Goal: Task Accomplishment & Management: Use online tool/utility

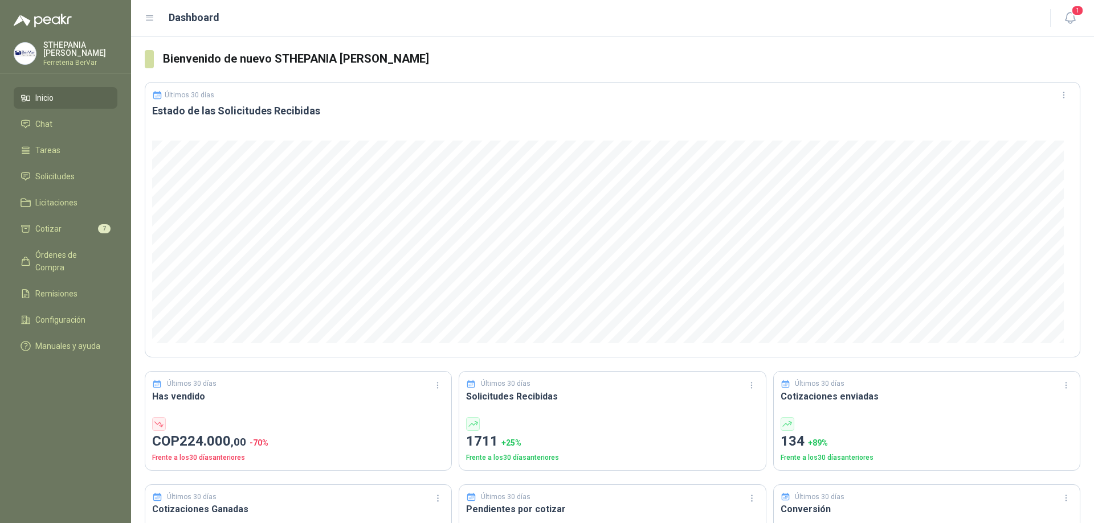
click at [538, 410] on div "Últimos 30 días Solicitudes Recibidas 1711 + 25 % Frente a los 30 días anterior…" at bounding box center [612, 421] width 307 height 100
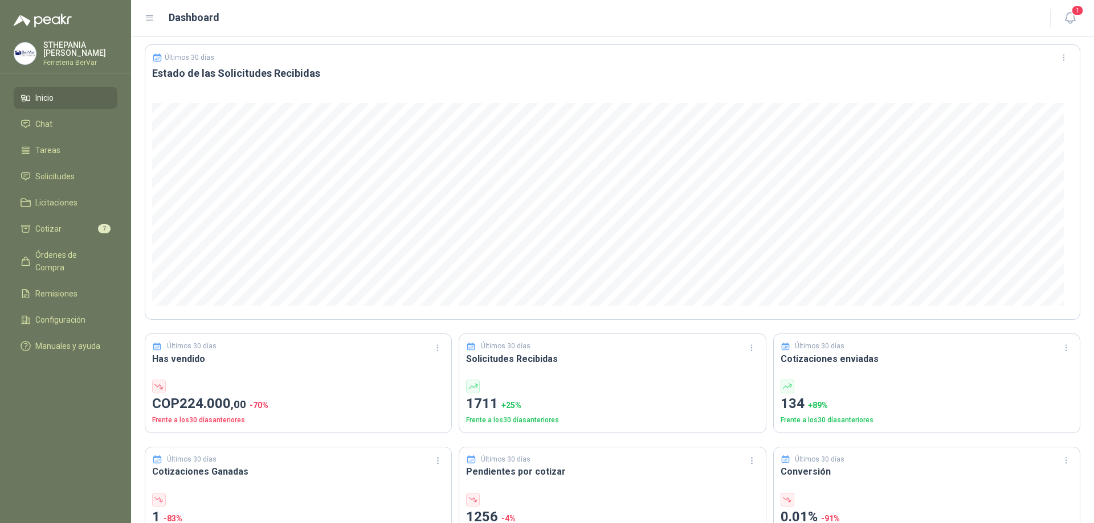
scroll to position [57, 0]
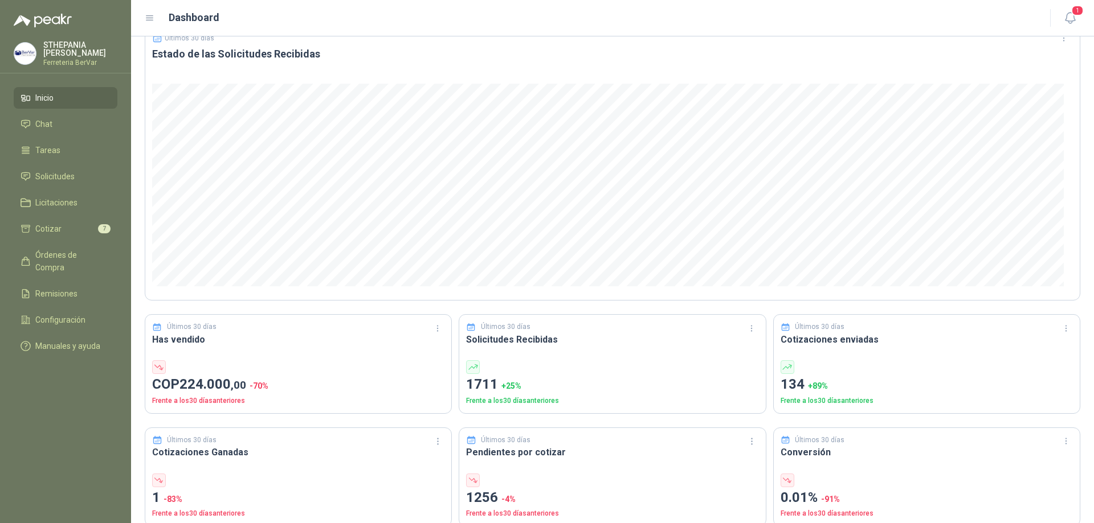
click at [786, 368] on div at bounding box center [787, 368] width 14 height 14
click at [79, 229] on li "Cotizar 7" at bounding box center [66, 229] width 90 height 13
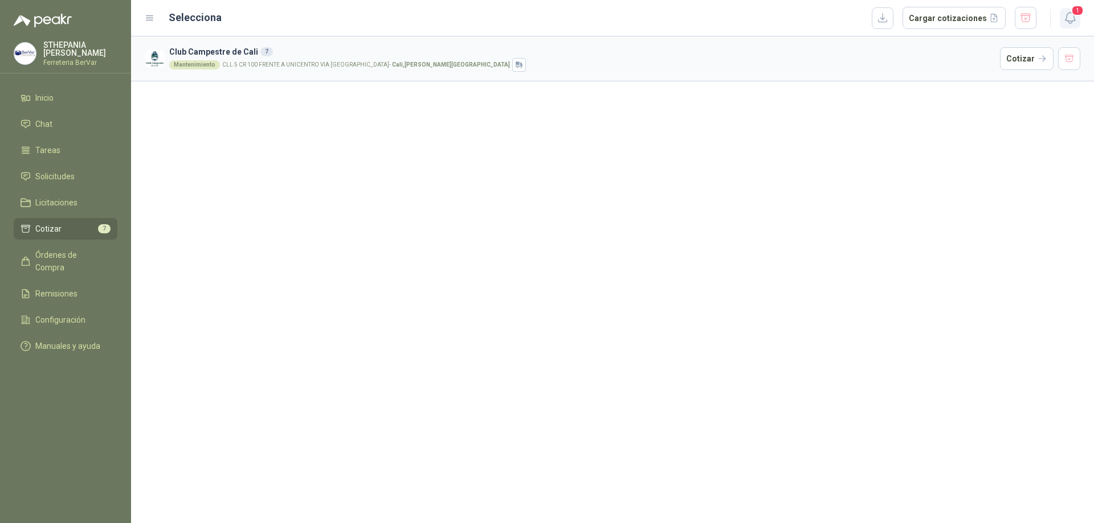
click at [1066, 15] on icon "button" at bounding box center [1070, 18] width 14 height 14
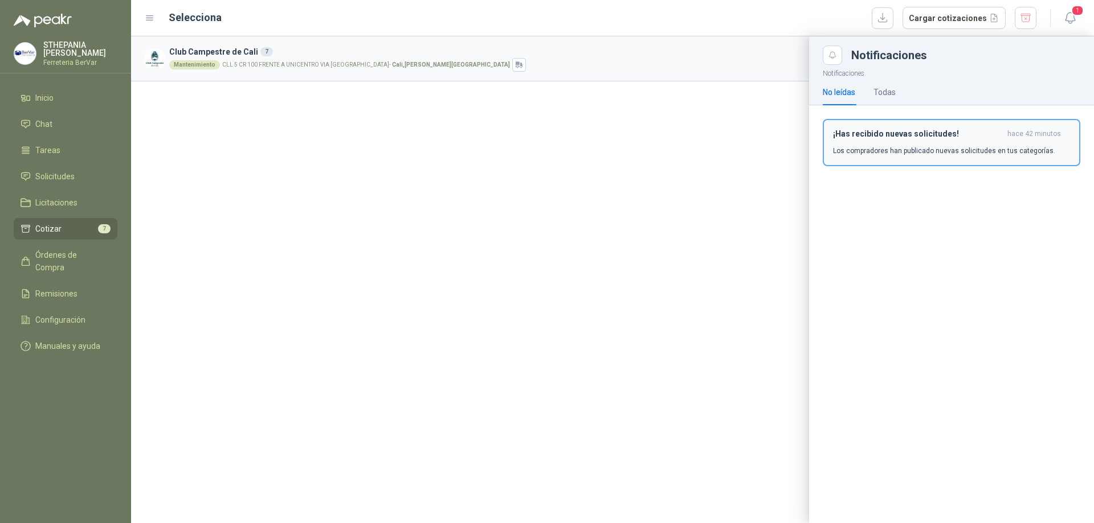
click at [878, 154] on p "Los compradores han publicado nuevas solicitudes en tus categorías." at bounding box center [944, 151] width 222 height 10
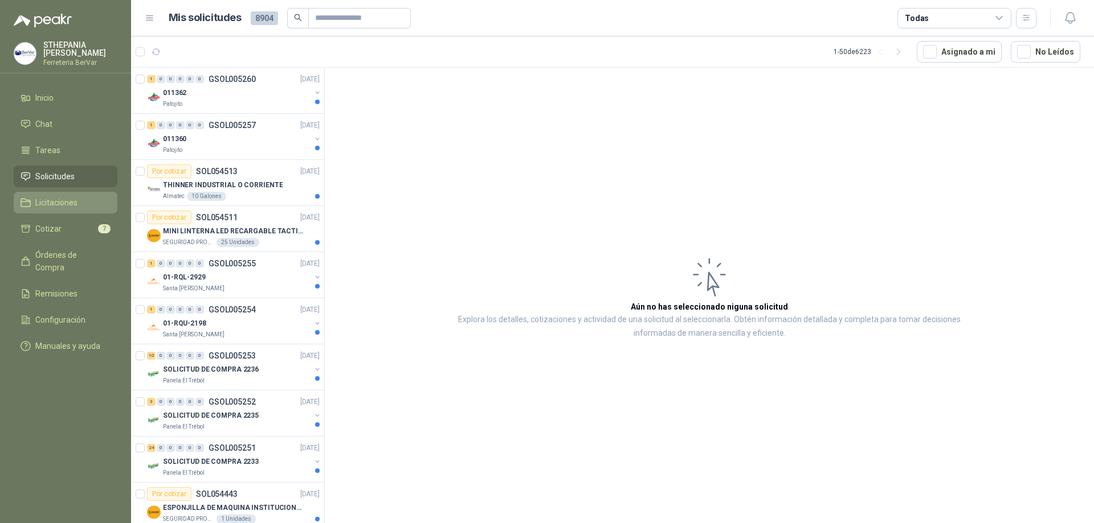
click at [58, 196] on link "Licitaciones" at bounding box center [66, 203] width 104 height 22
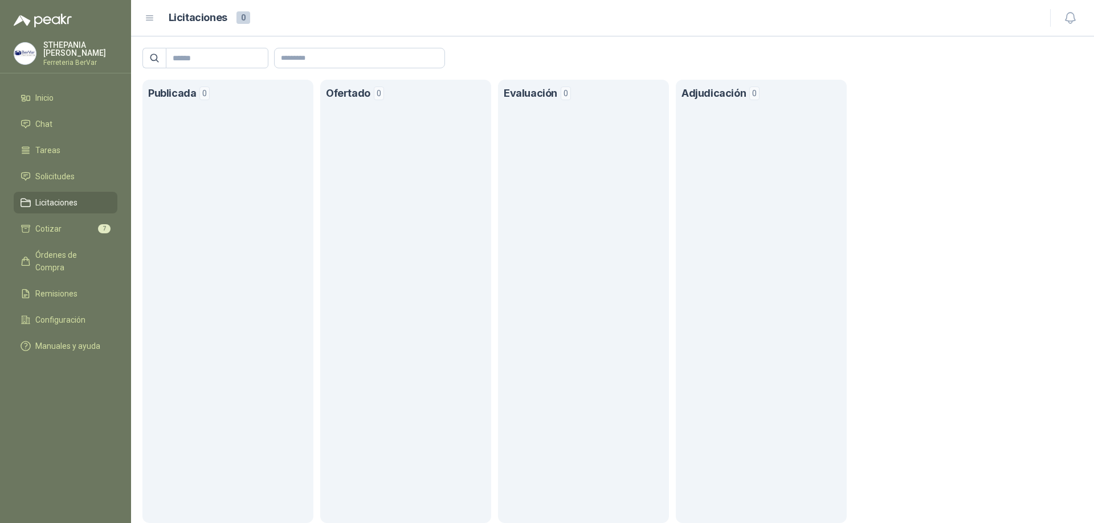
click at [293, 129] on section "Publicada 0" at bounding box center [227, 302] width 171 height 444
click at [511, 160] on section "Evaluación 0" at bounding box center [583, 302] width 171 height 444
click at [807, 133] on section "Adjudicación 0" at bounding box center [761, 302] width 171 height 444
click at [96, 256] on span "Órdenes de Compra" at bounding box center [70, 261] width 71 height 25
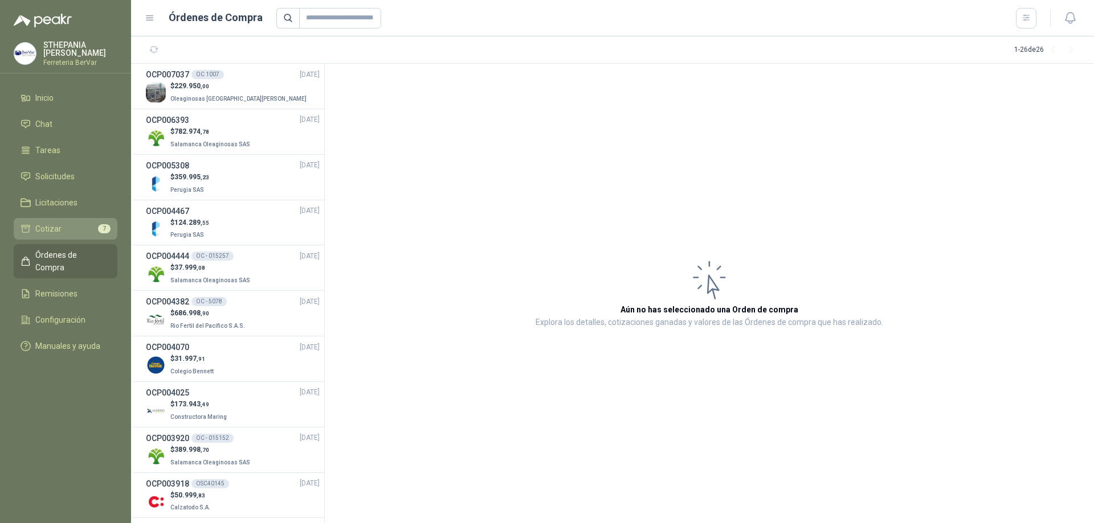
click at [68, 230] on li "Cotizar 7" at bounding box center [66, 229] width 90 height 13
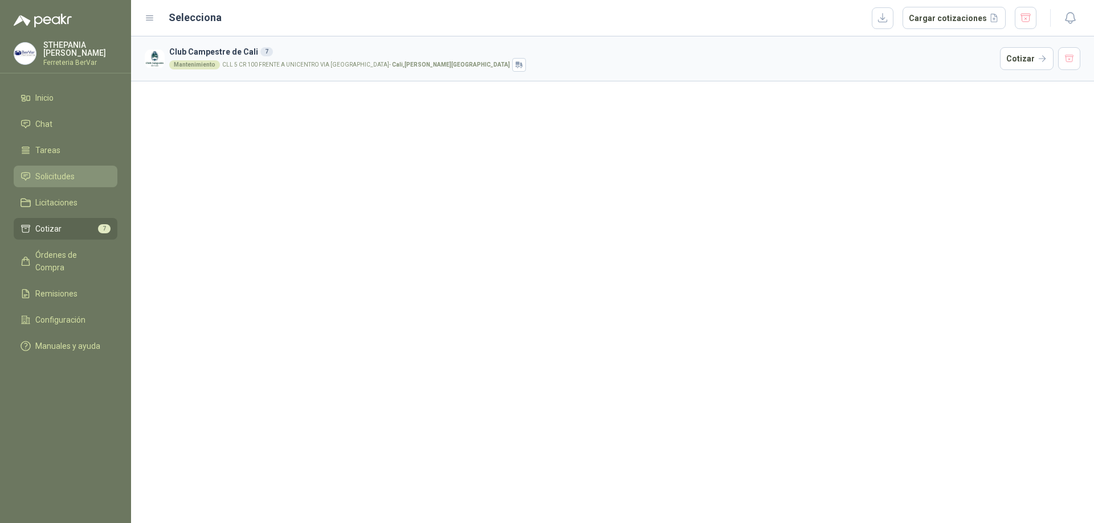
click at [52, 176] on span "Solicitudes" at bounding box center [54, 176] width 39 height 13
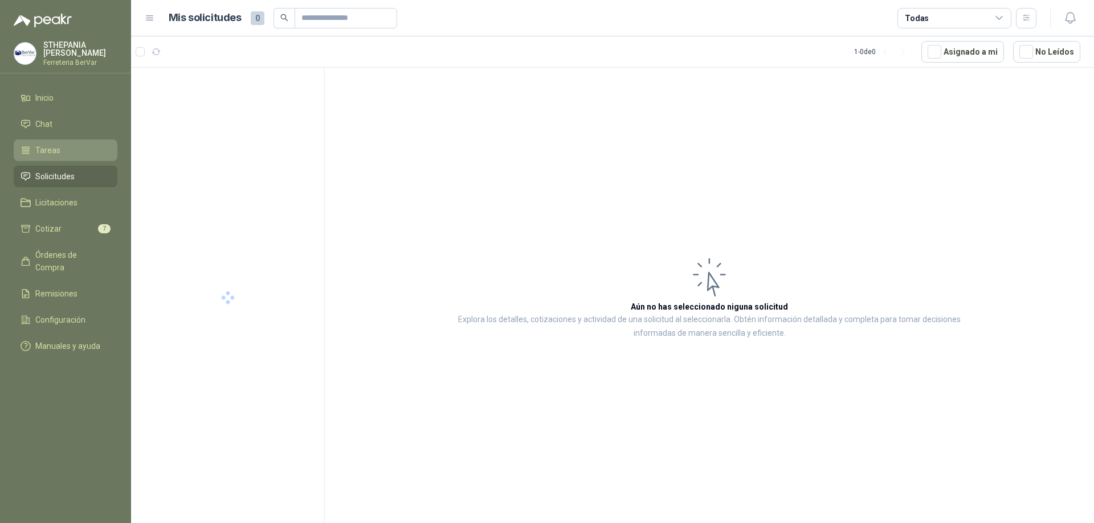
click at [35, 144] on link "Tareas" at bounding box center [66, 151] width 104 height 22
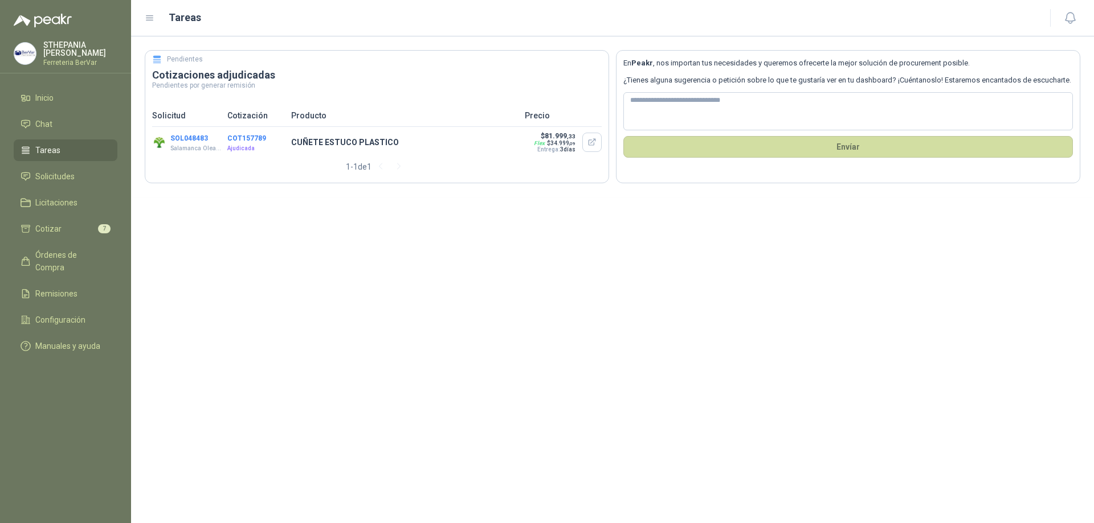
click at [154, 58] on icon at bounding box center [157, 60] width 10 height 10
click at [584, 141] on button "button" at bounding box center [591, 142] width 19 height 19
click at [594, 137] on button "button" at bounding box center [591, 142] width 19 height 19
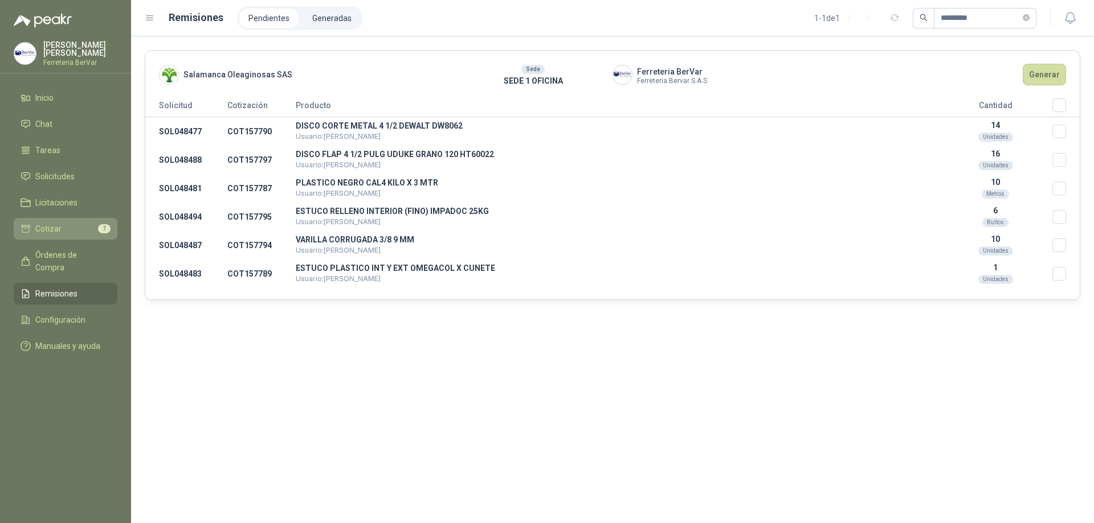
click at [46, 230] on span "Cotizar" at bounding box center [48, 229] width 26 height 13
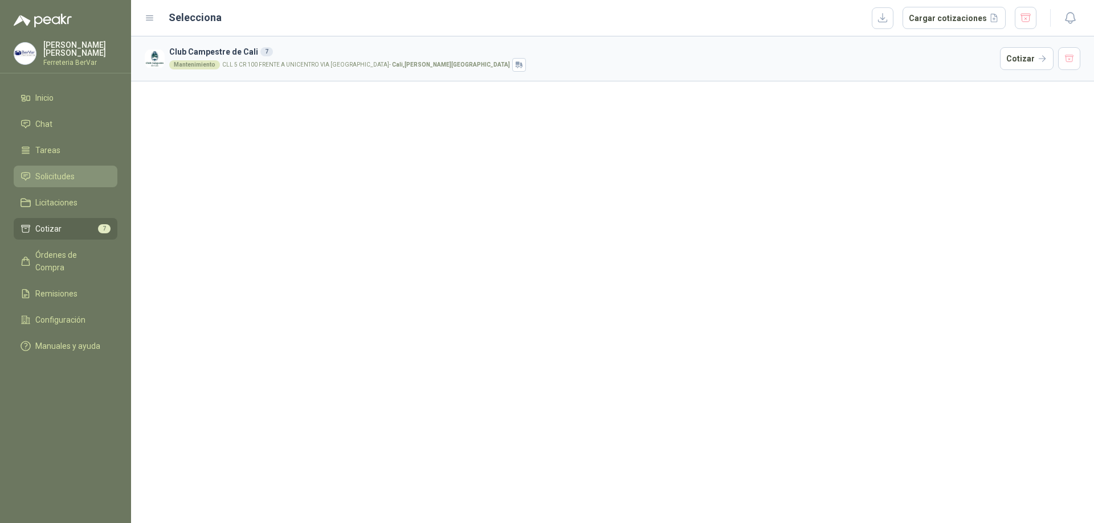
click at [54, 178] on span "Solicitudes" at bounding box center [54, 176] width 39 height 13
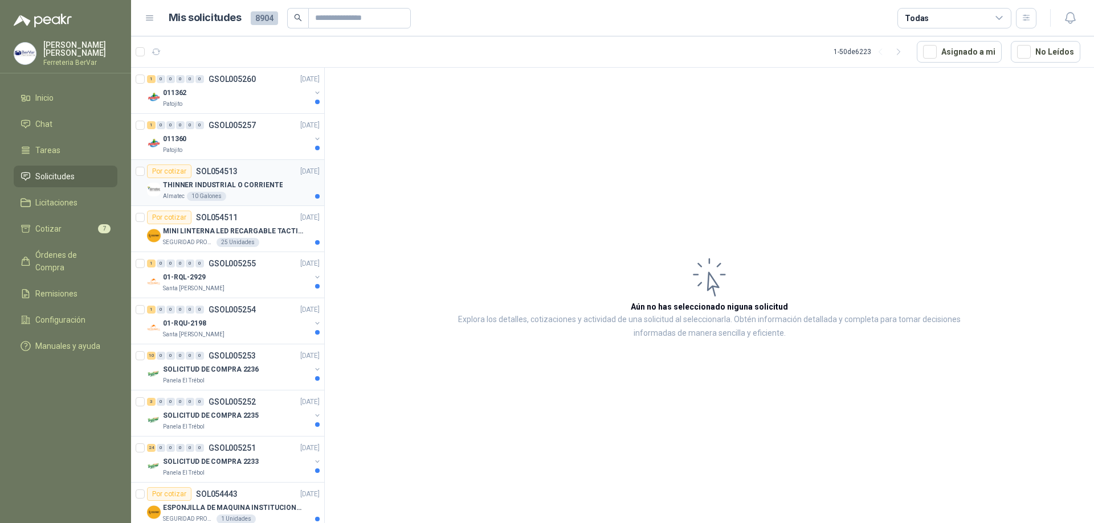
click at [233, 183] on p "THINNER INDUSTRIAL O CORRIENTE" at bounding box center [223, 185] width 120 height 11
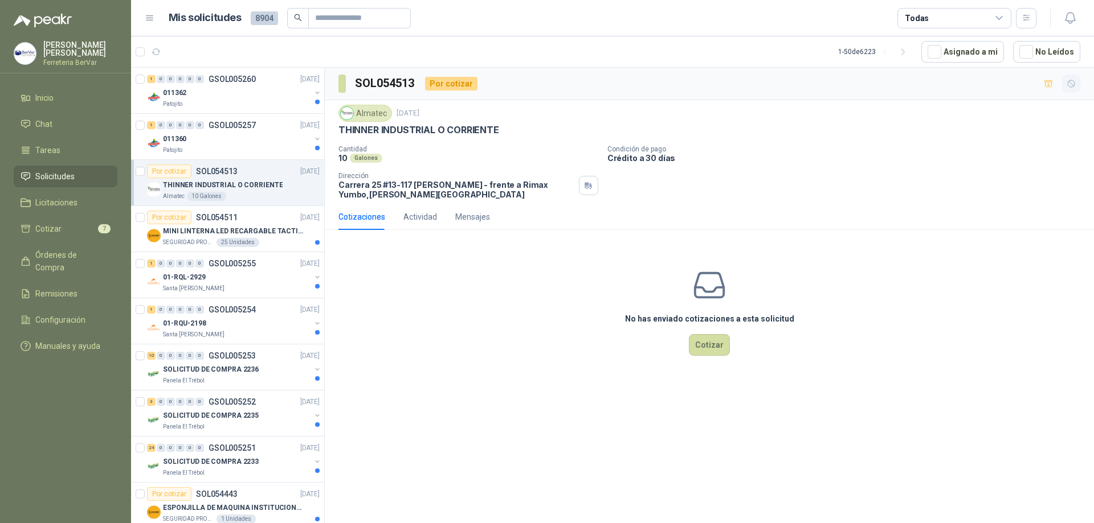
click at [1066, 85] on icon "button" at bounding box center [1071, 84] width 10 height 10
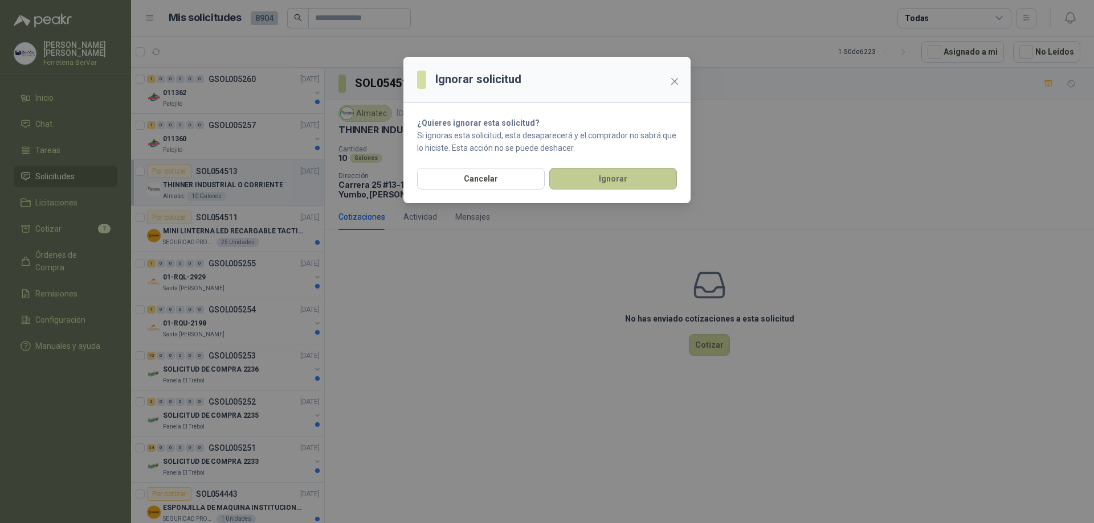
click at [594, 183] on button "Ignorar" at bounding box center [613, 179] width 128 height 22
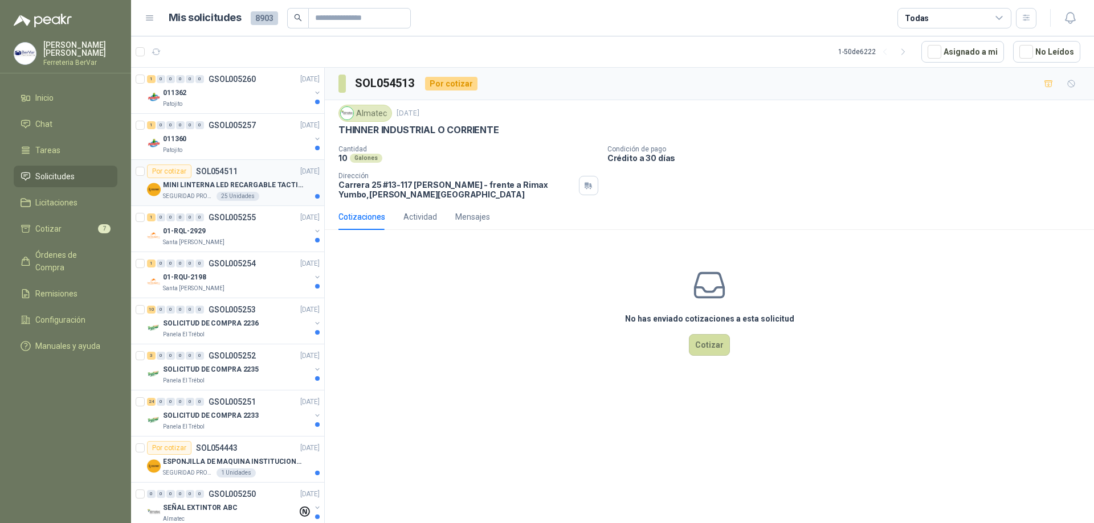
click at [219, 181] on p "MINI LINTERNA LED RECARGABLE TACTICA" at bounding box center [234, 185] width 142 height 11
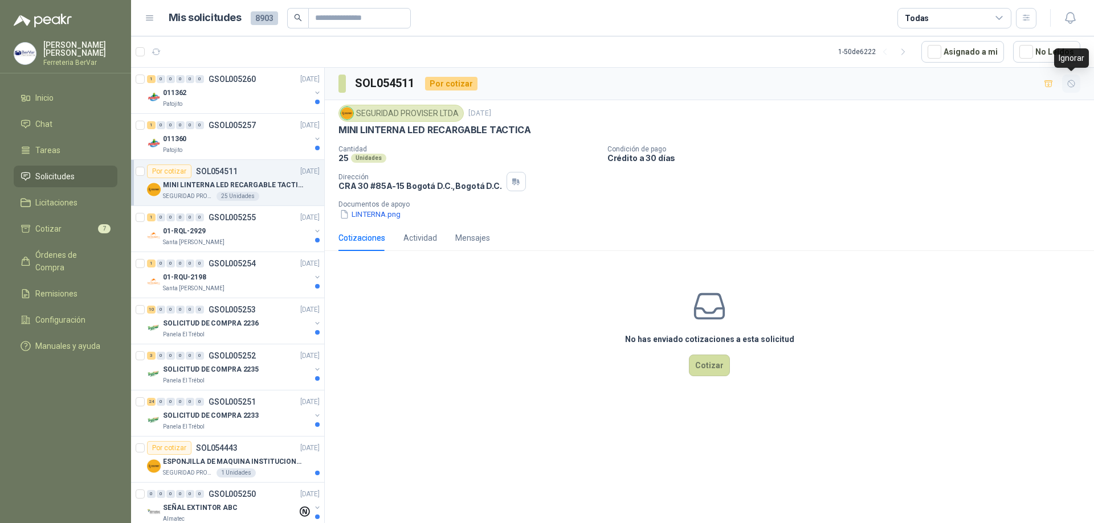
click at [1065, 85] on button "button" at bounding box center [1071, 84] width 18 height 18
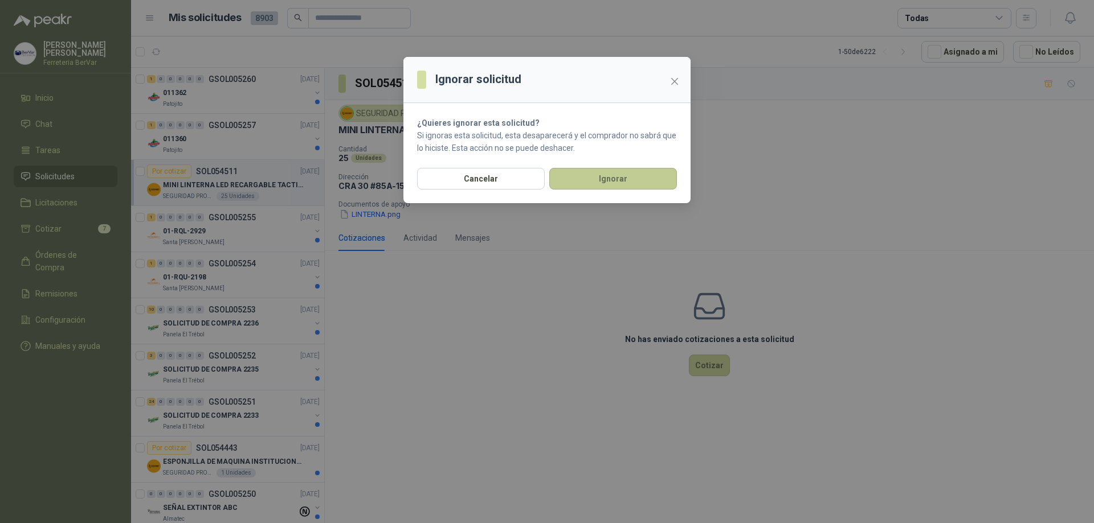
click at [631, 182] on button "Ignorar" at bounding box center [613, 179] width 128 height 22
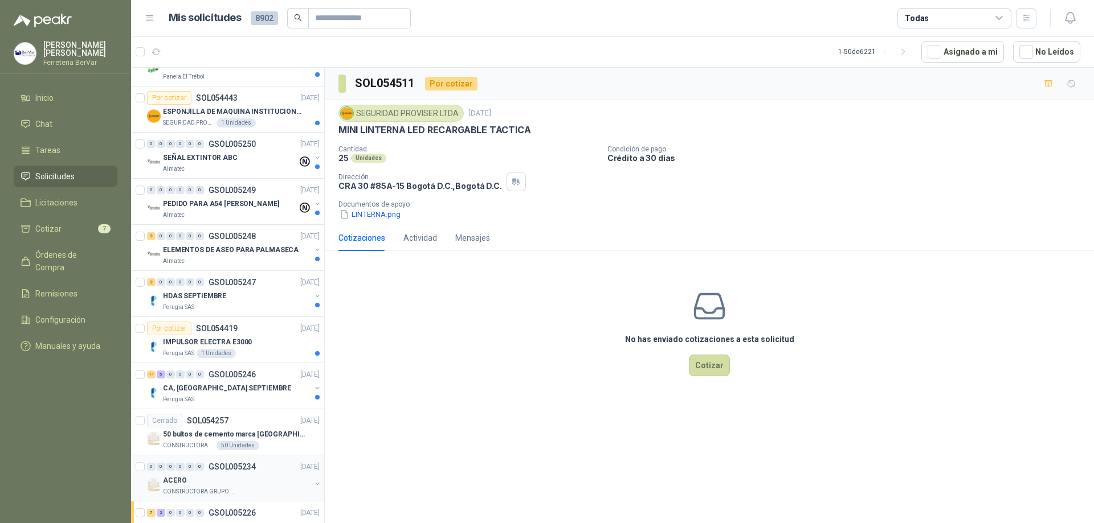
scroll to position [456, 0]
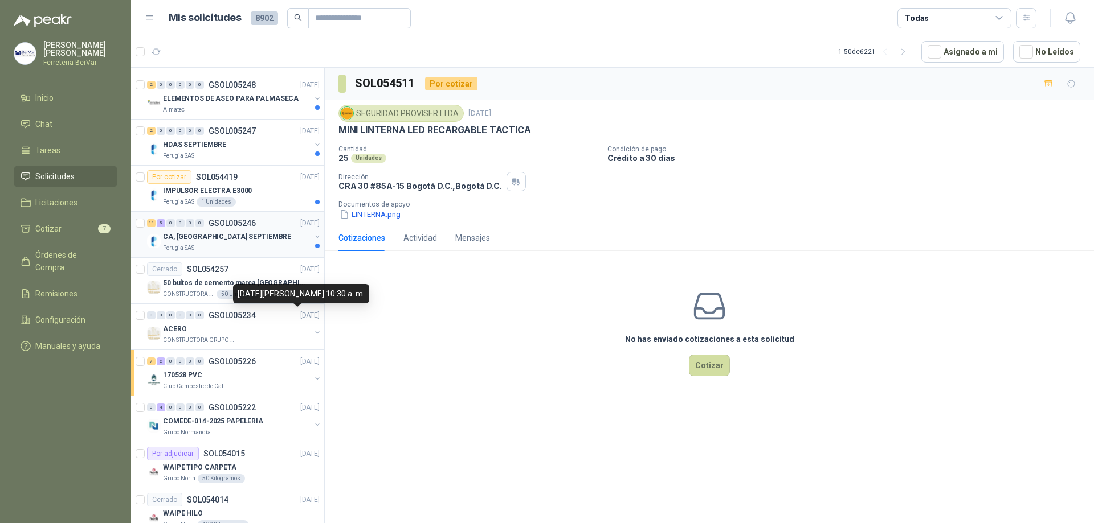
click at [228, 242] on p "CA, [GEOGRAPHIC_DATA] SEPTIEMBRE" at bounding box center [227, 237] width 128 height 11
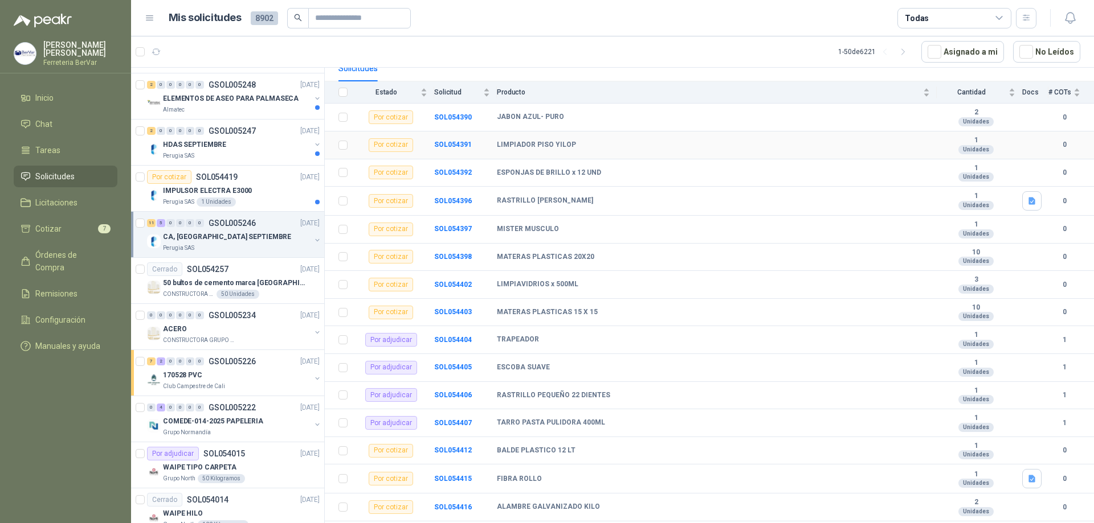
scroll to position [138, 0]
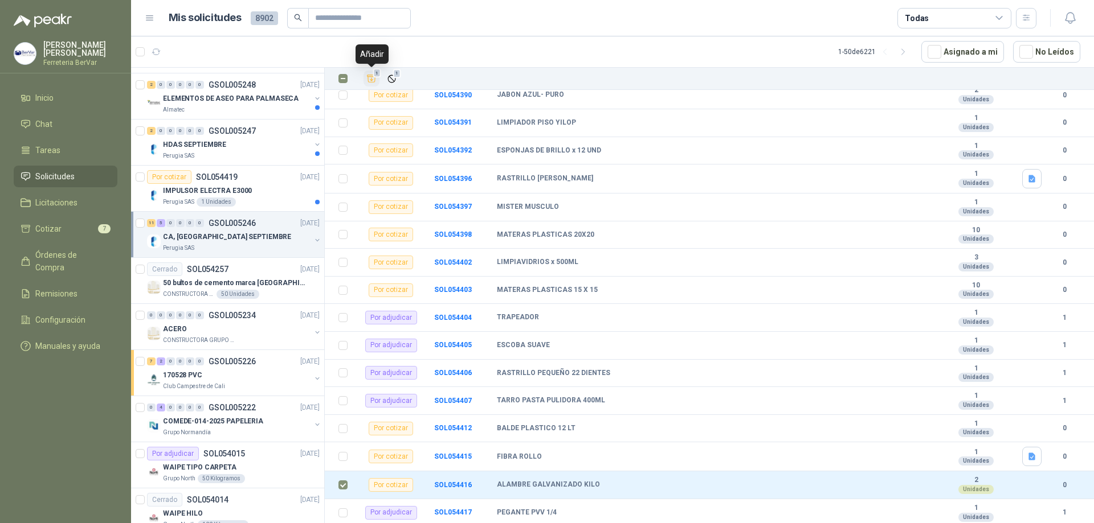
click at [373, 81] on icon "Añadir" at bounding box center [371, 78] width 10 height 10
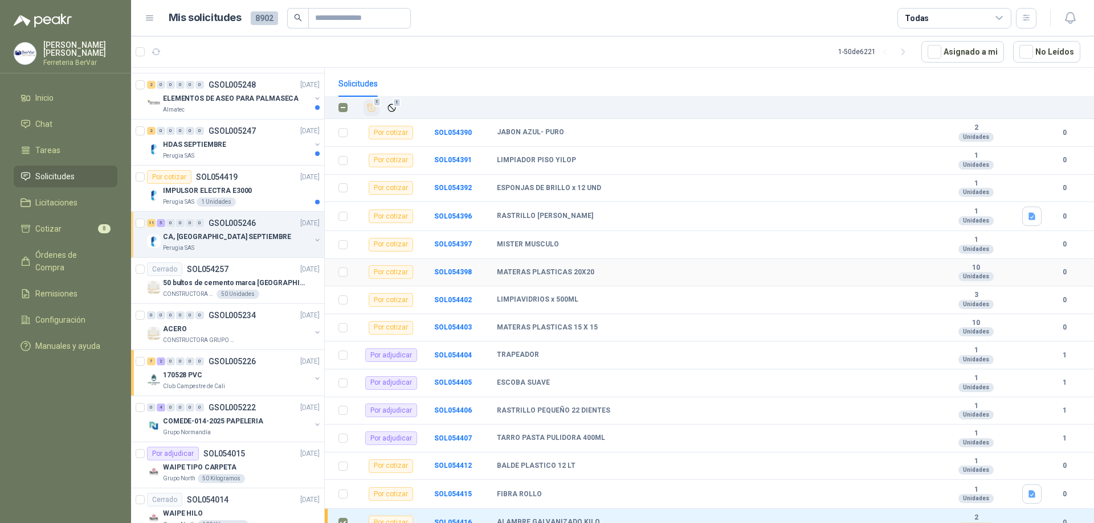
scroll to position [81, 0]
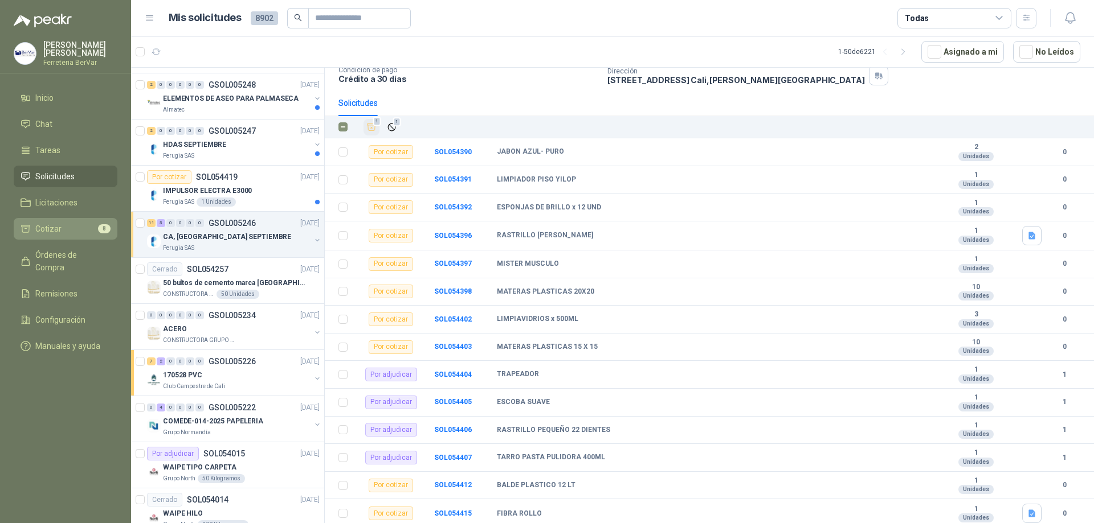
click at [94, 237] on link "Cotizar 8" at bounding box center [66, 229] width 104 height 22
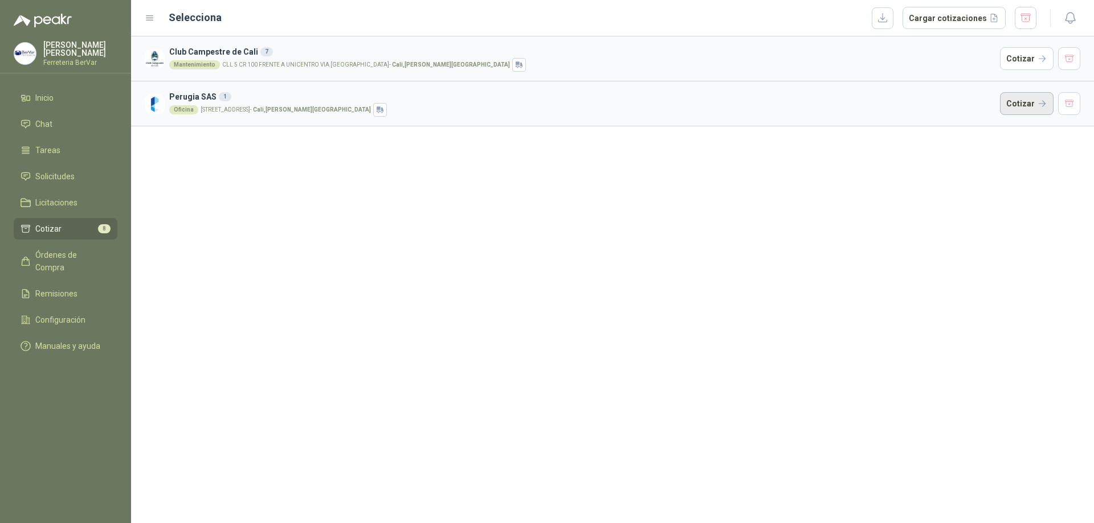
click at [1027, 99] on button "Cotizar" at bounding box center [1027, 103] width 54 height 23
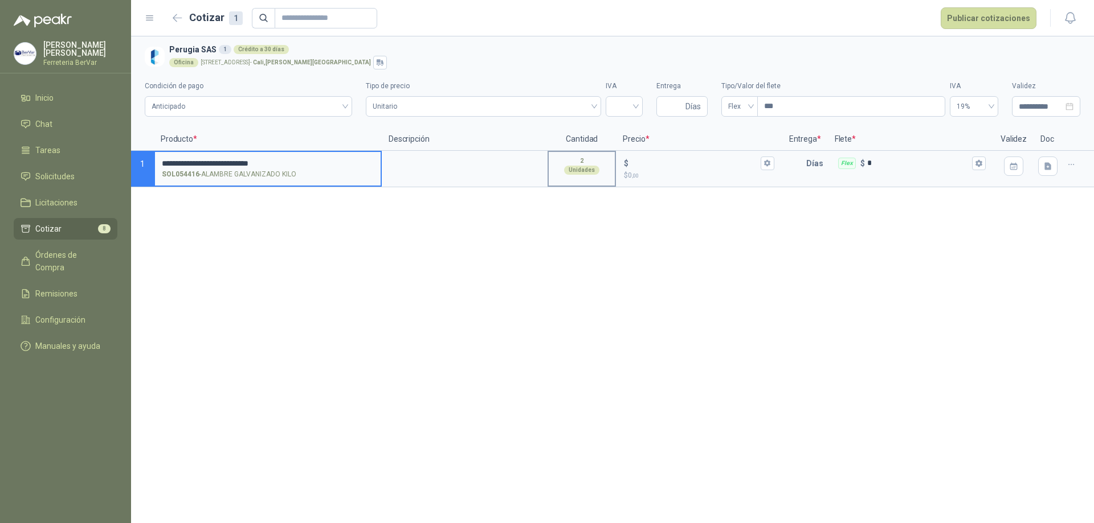
click at [592, 156] on div "2 Unidades" at bounding box center [582, 165] width 66 height 27
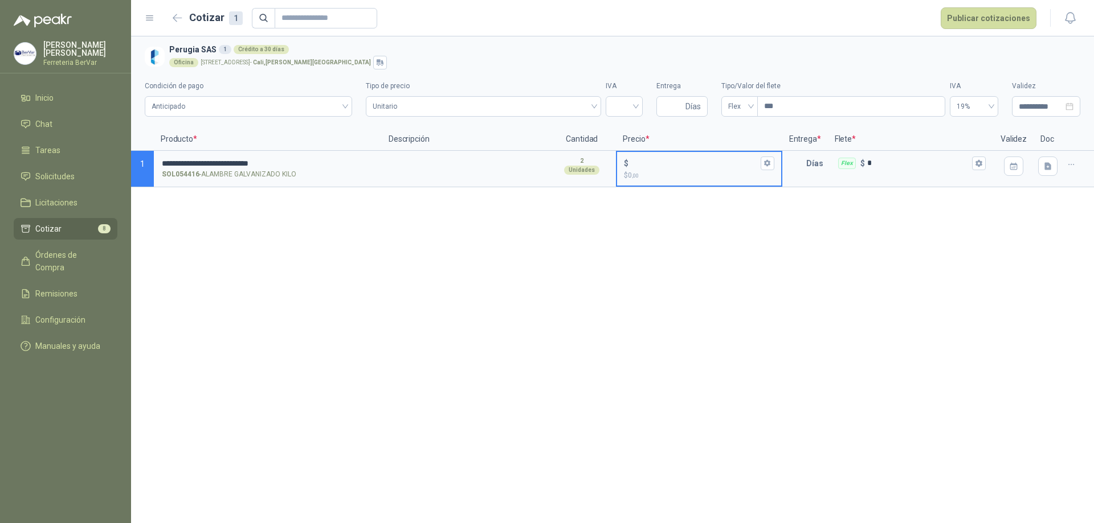
drag, startPoint x: 698, startPoint y: 159, endPoint x: 698, endPoint y: 165, distance: 6.3
click at [698, 161] on input "$ $ 0 ,00" at bounding box center [694, 163] width 127 height 9
type input "******"
click at [799, 162] on input "text" at bounding box center [794, 163] width 23 height 23
type input "*"
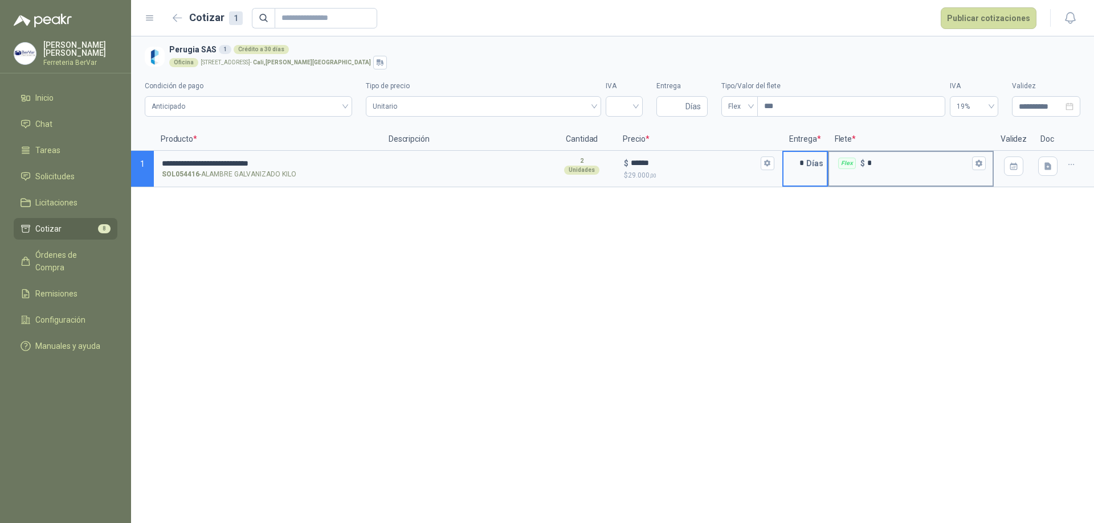
click at [910, 167] on input "*" at bounding box center [918, 163] width 103 height 9
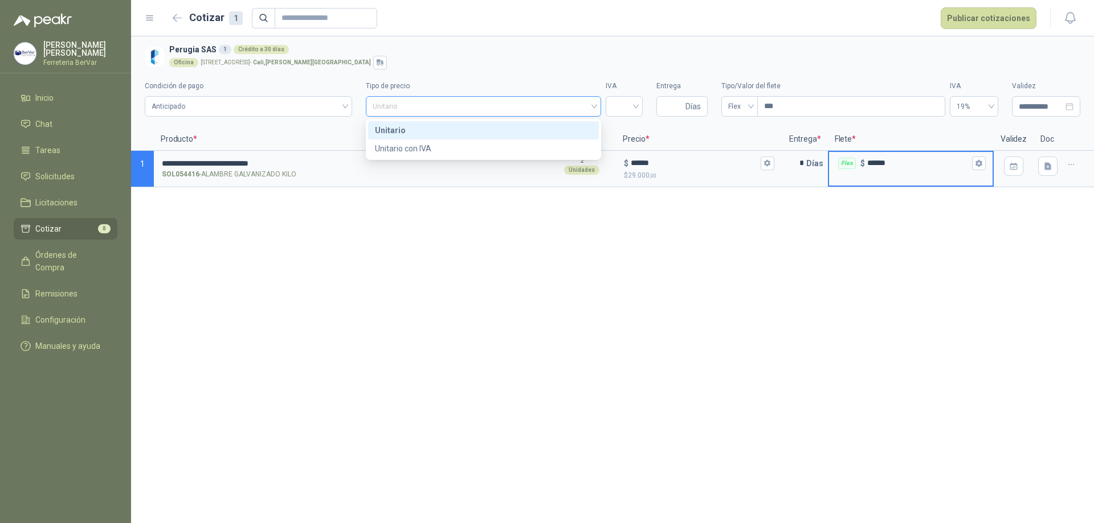
drag, startPoint x: 559, startPoint y: 101, endPoint x: 570, endPoint y: 106, distance: 12.0
click at [562, 101] on span "Unitario" at bounding box center [484, 106] width 222 height 17
type input "******"
click at [573, 144] on div "Unitario con IVA" at bounding box center [483, 148] width 217 height 13
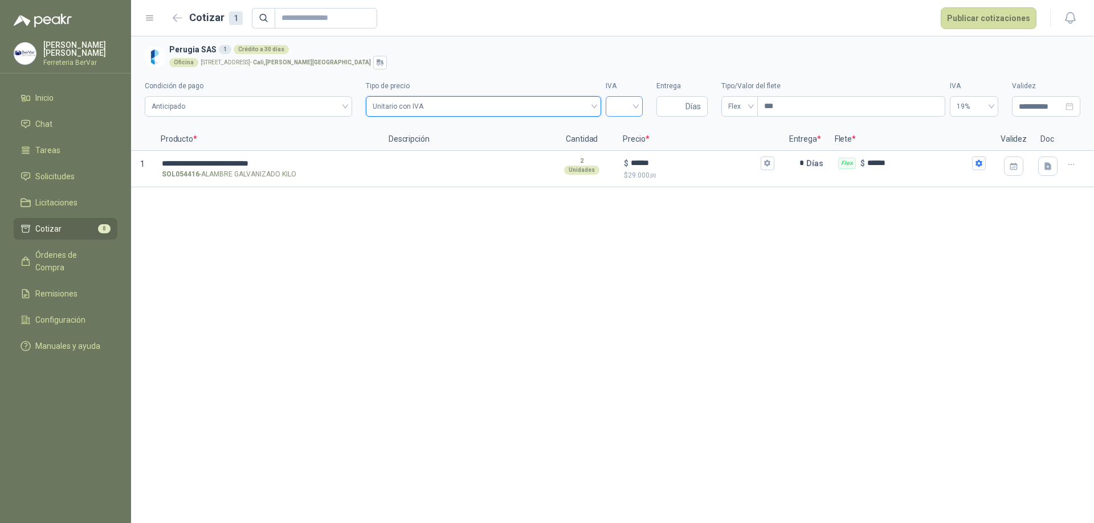
click at [629, 105] on input "search" at bounding box center [623, 105] width 23 height 17
click at [633, 131] on div "19%" at bounding box center [624, 130] width 19 height 13
click at [977, 17] on button "Publicar cotizaciones" at bounding box center [988, 18] width 96 height 22
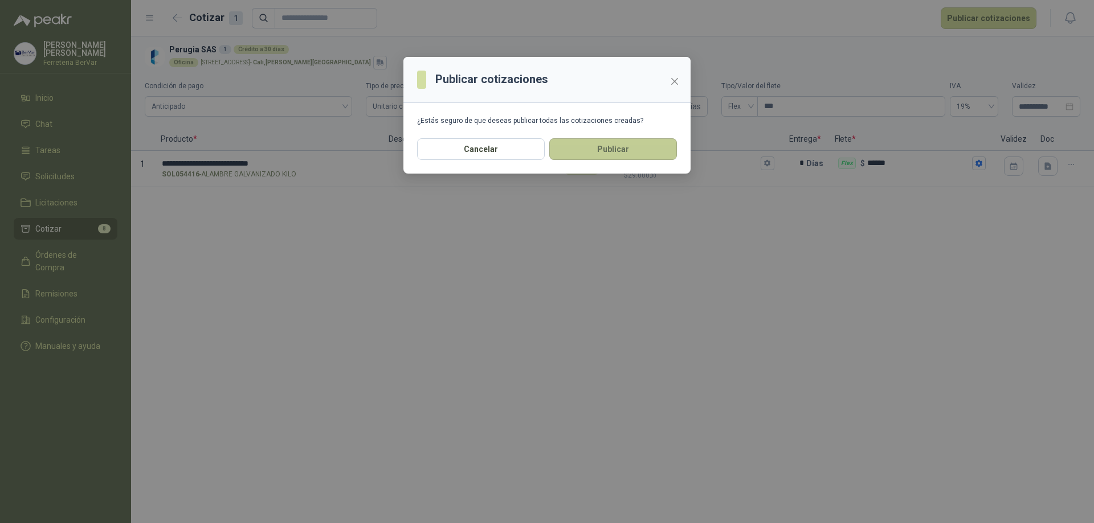
click at [649, 156] on button "Publicar" at bounding box center [613, 149] width 128 height 22
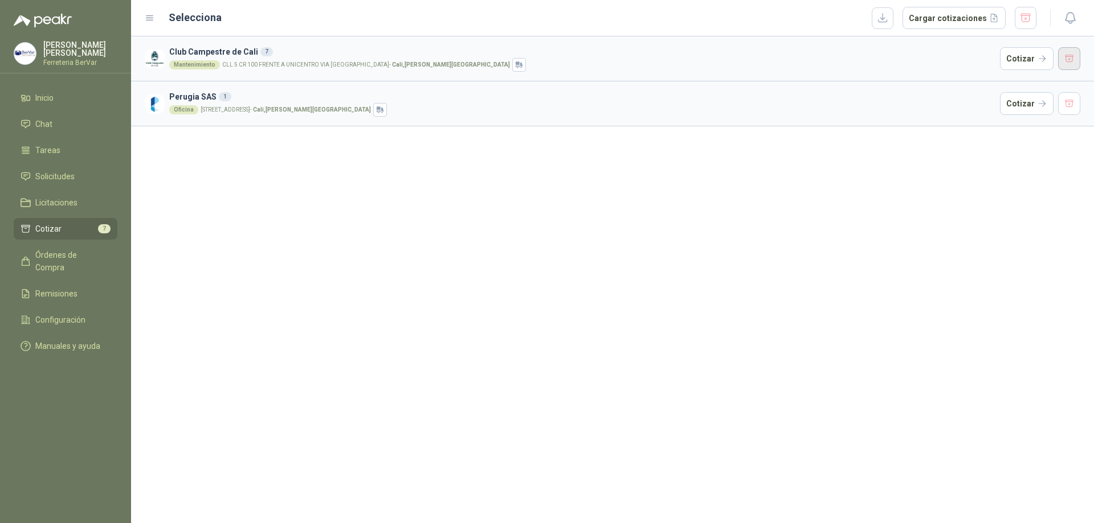
click at [1073, 57] on button "button" at bounding box center [1069, 58] width 23 height 23
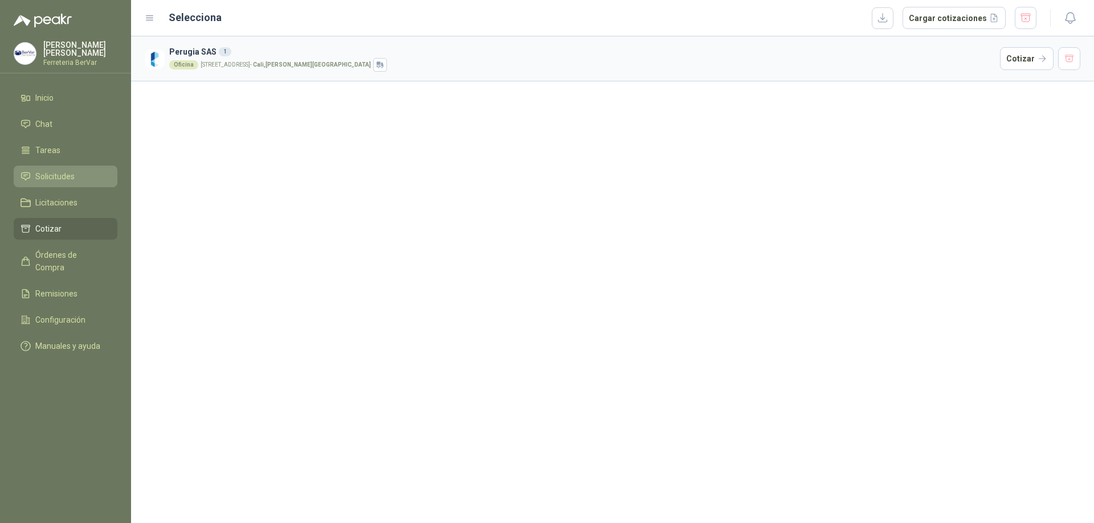
click at [55, 178] on span "Solicitudes" at bounding box center [54, 176] width 39 height 13
